Goal: Find specific page/section: Locate a particular part of the current website

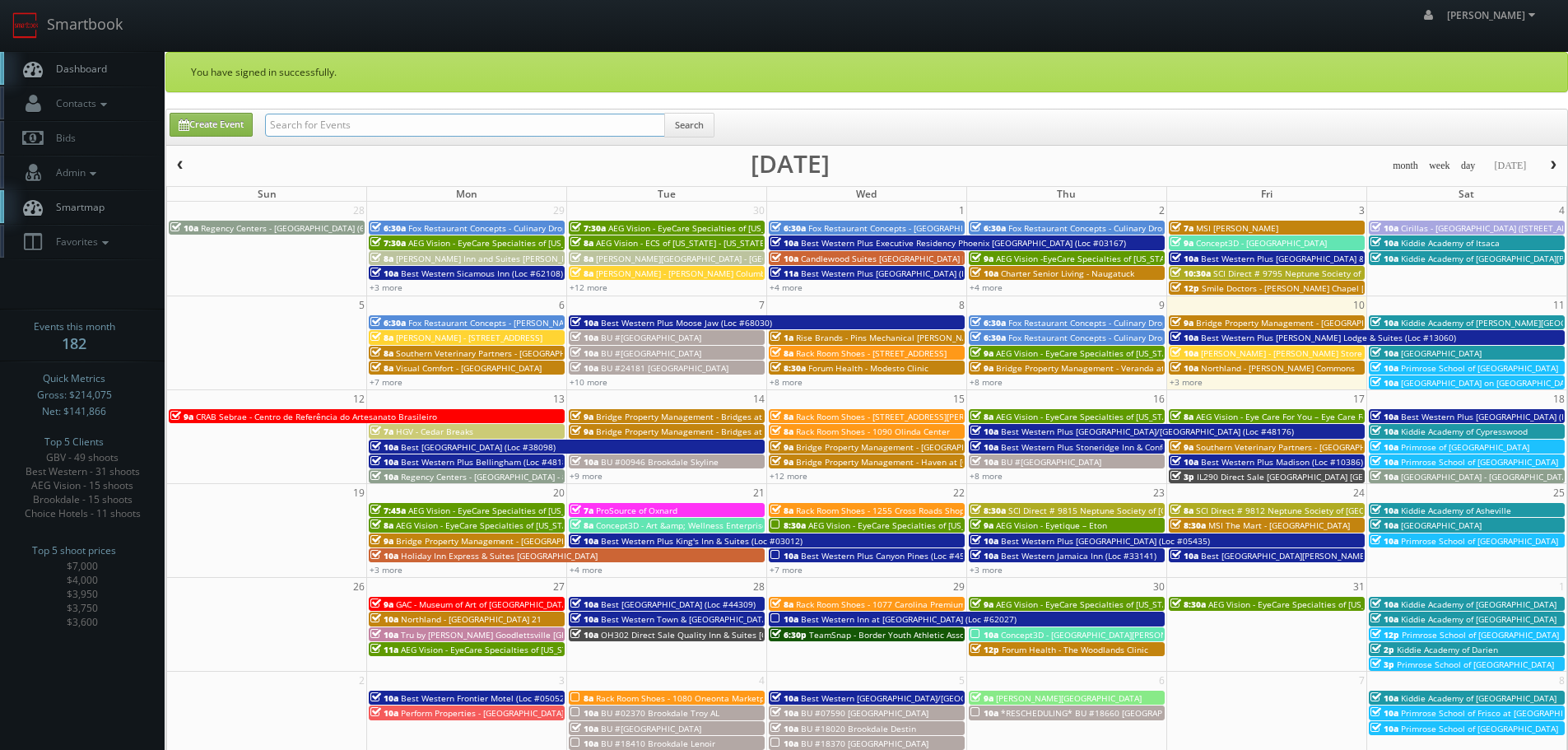
click at [483, 130] on input "text" at bounding box center [465, 125] width 400 height 23
type input "alex marentette"
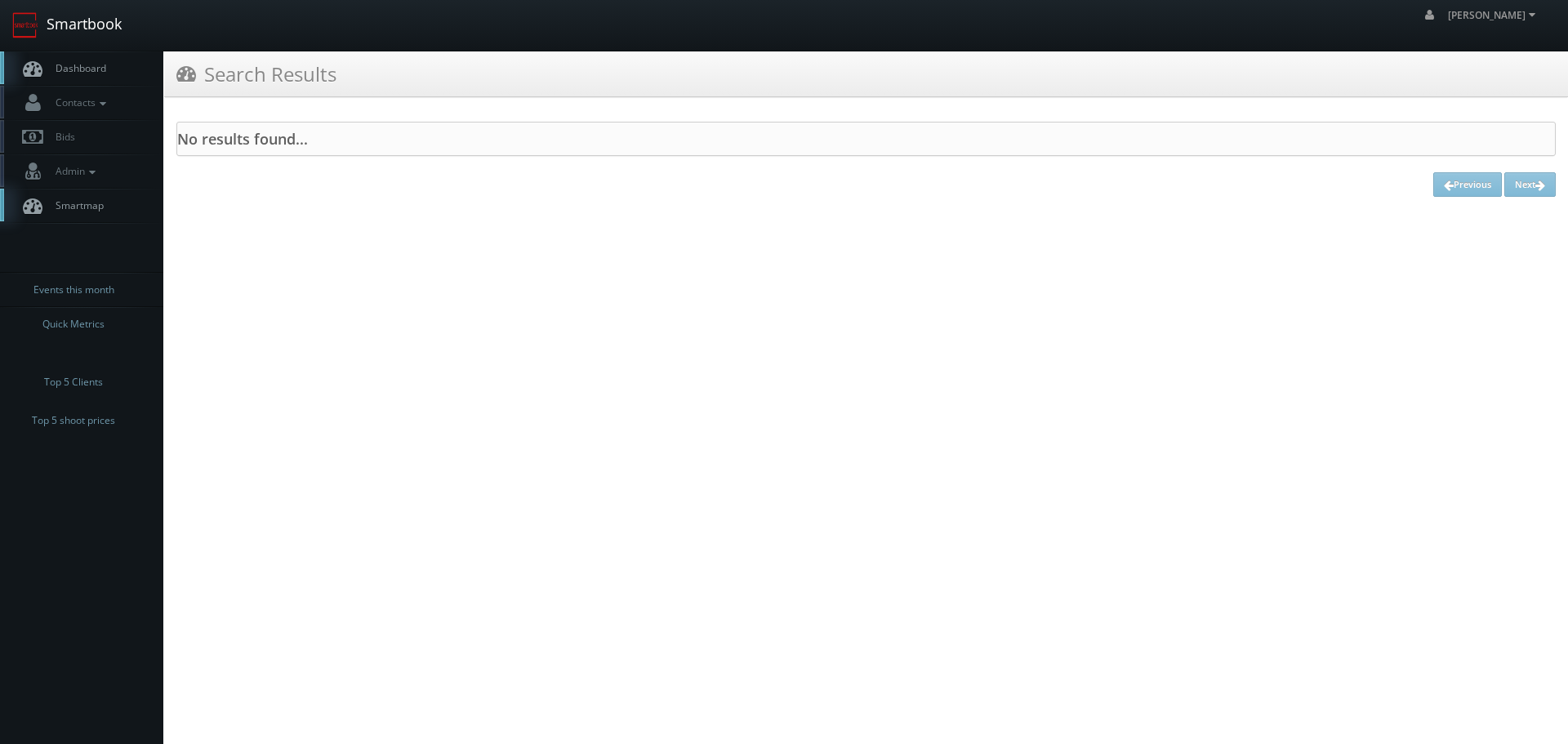
click at [108, 33] on link "Smartbook" at bounding box center [66, 25] width 134 height 51
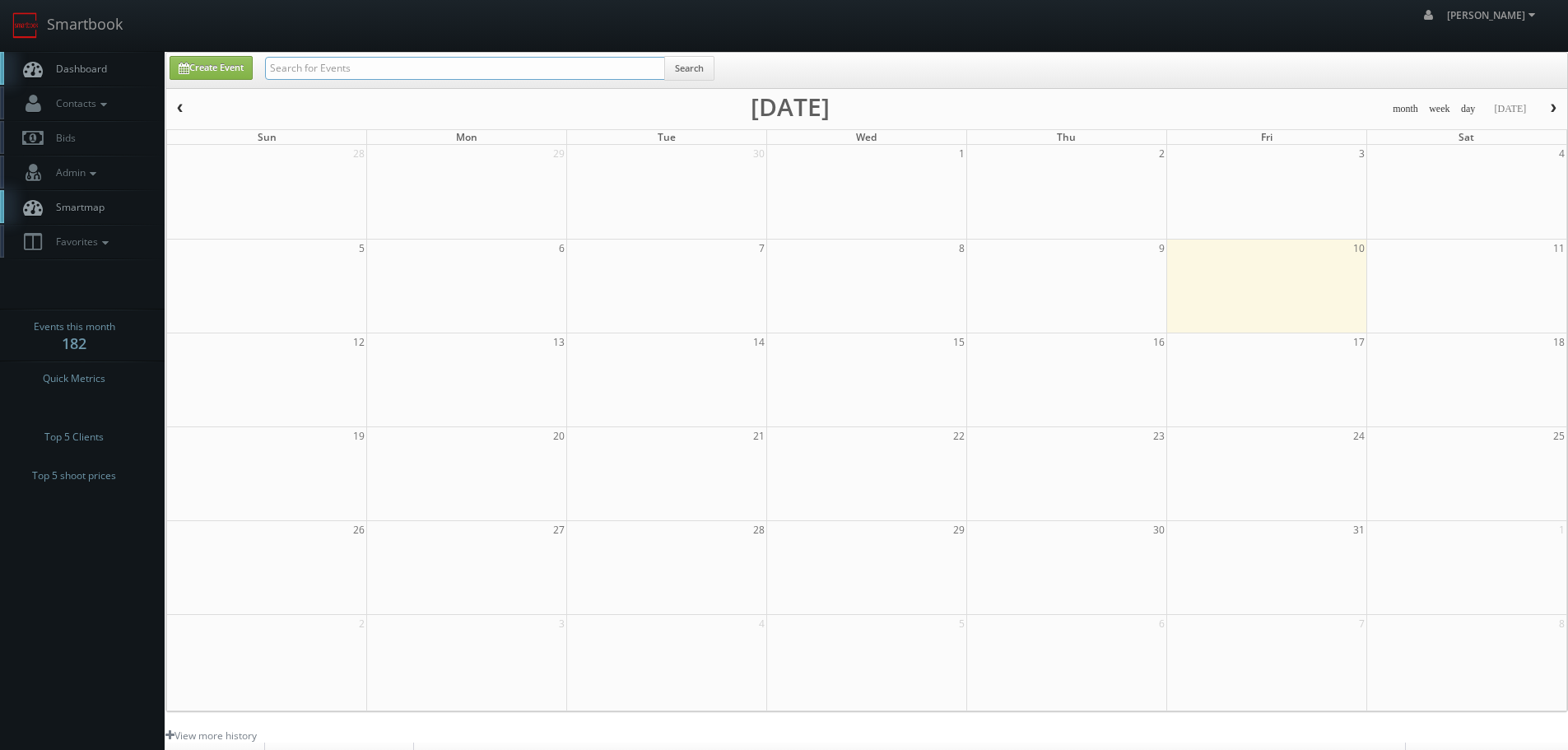
click at [381, 60] on input "text" at bounding box center [465, 68] width 400 height 23
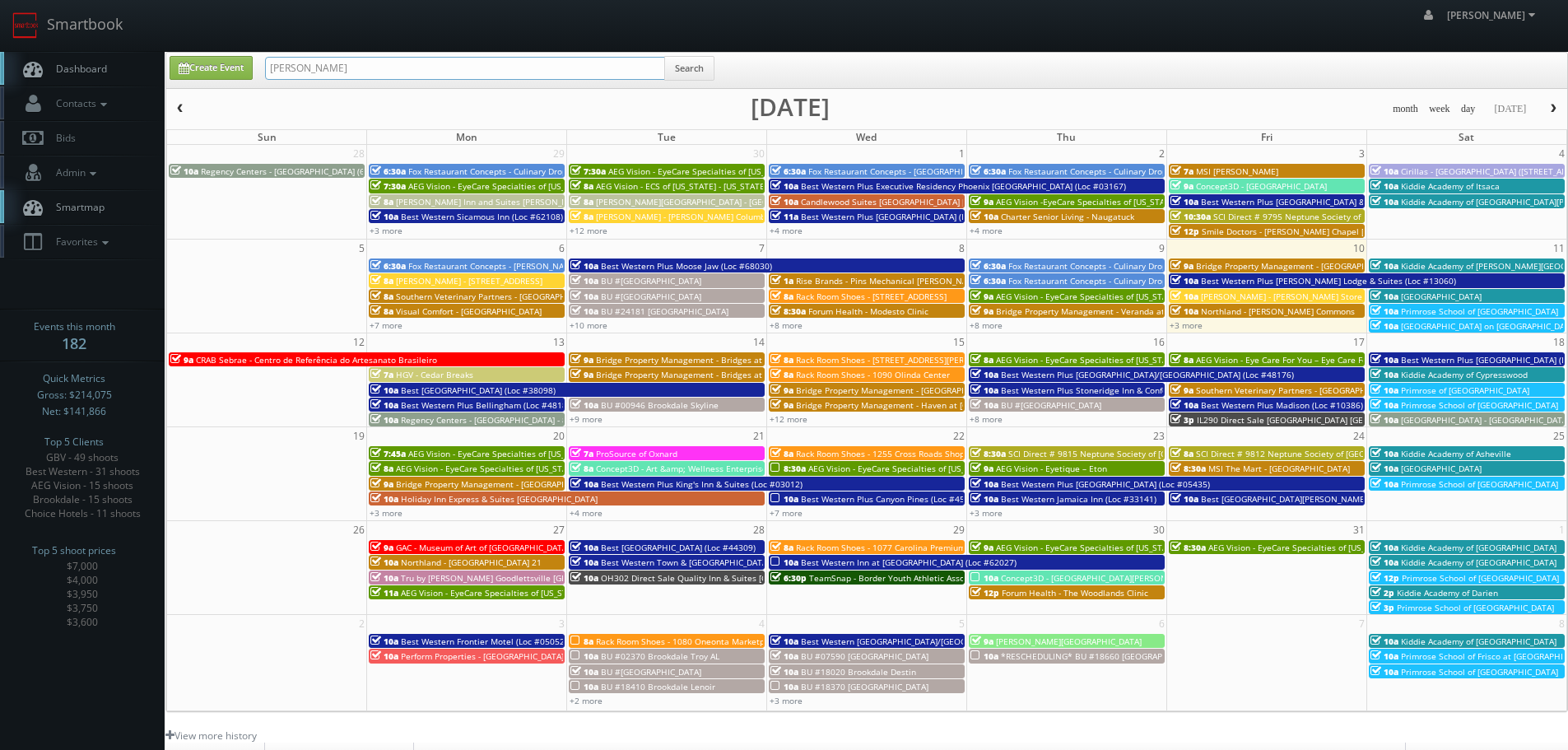
type input "[PERSON_NAME]"
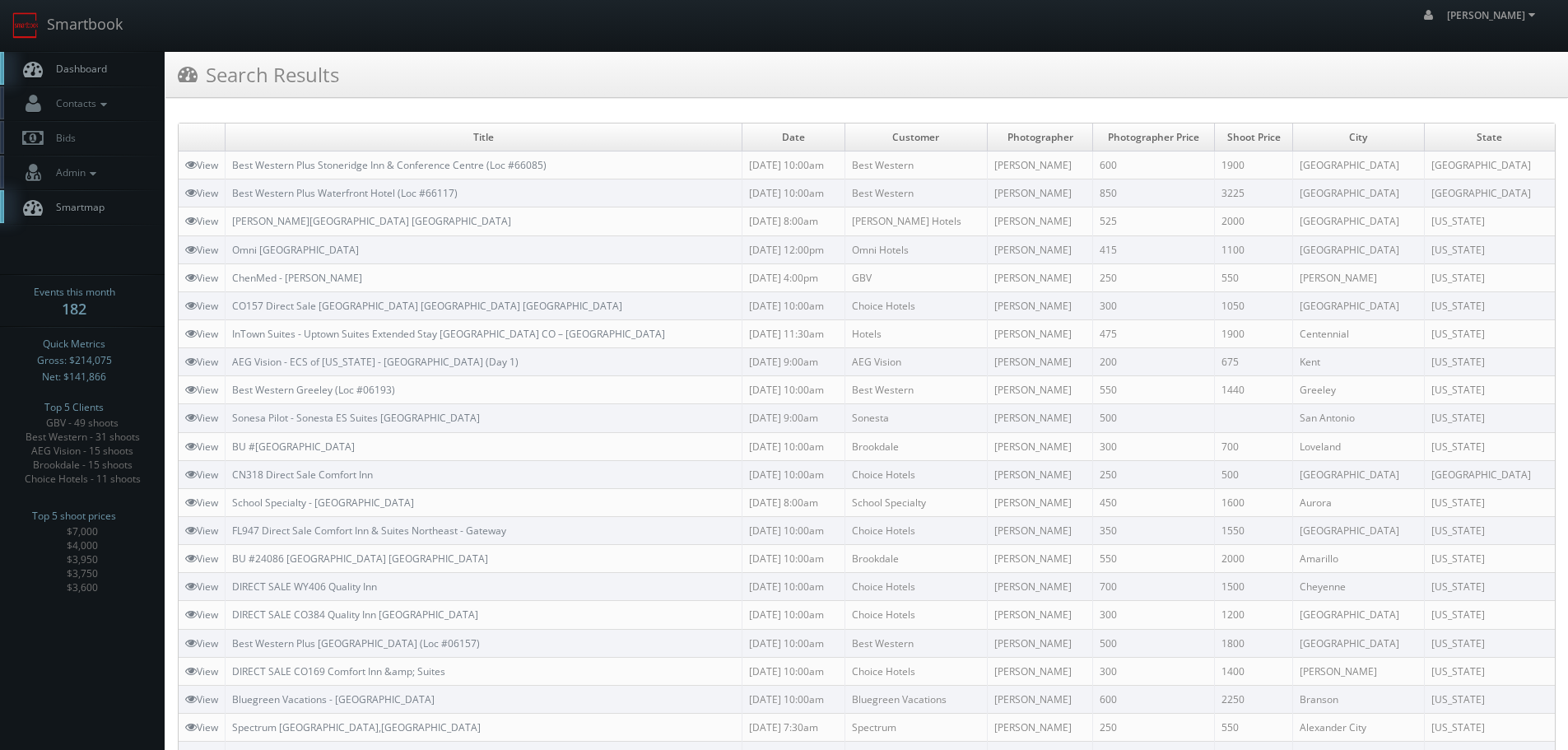
copy td "Alex Marenette"
drag, startPoint x: 1089, startPoint y: 194, endPoint x: 1011, endPoint y: 194, distance: 78.0
click at [1011, 194] on td "Alex Marenette" at bounding box center [1038, 194] width 105 height 28
click at [95, 18] on link "Smartbook" at bounding box center [67, 26] width 135 height 51
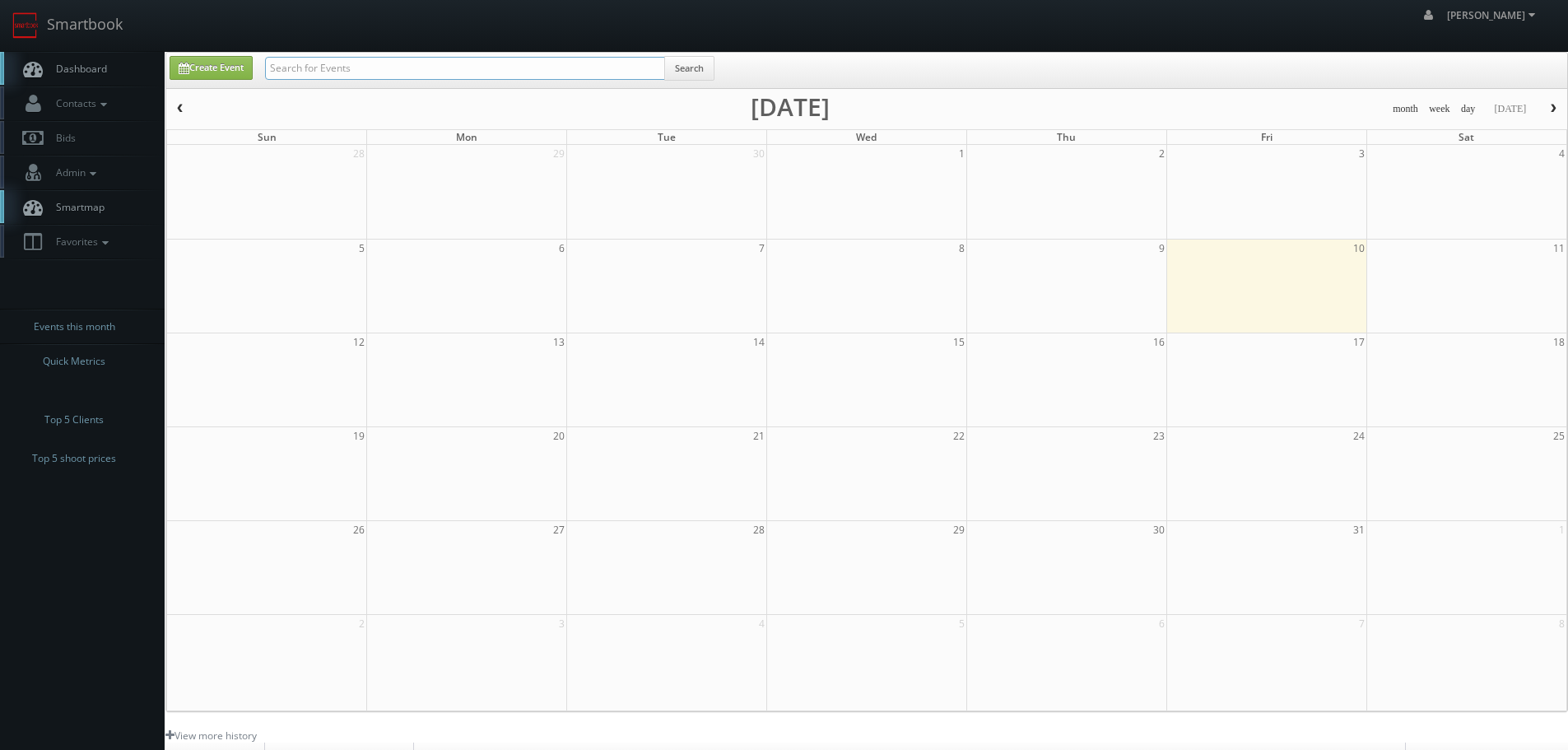
click at [306, 66] on input "text" at bounding box center [465, 68] width 400 height 23
paste input "[PERSON_NAME]"
type input "[PERSON_NAME]"
